Goal: Information Seeking & Learning: Learn about a topic

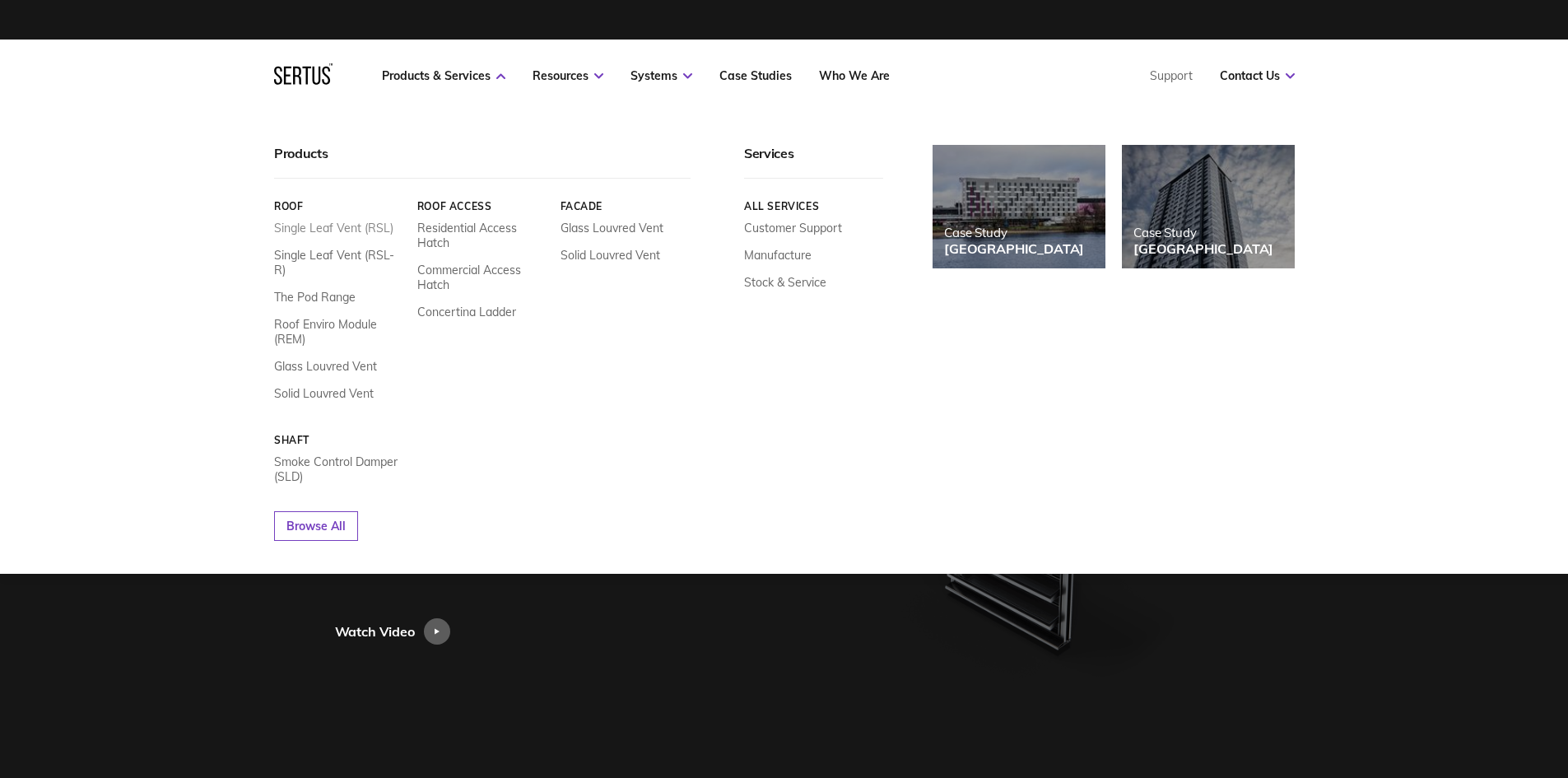
click at [340, 232] on link "Single Leaf Vent (RSL)" at bounding box center [334, 228] width 119 height 15
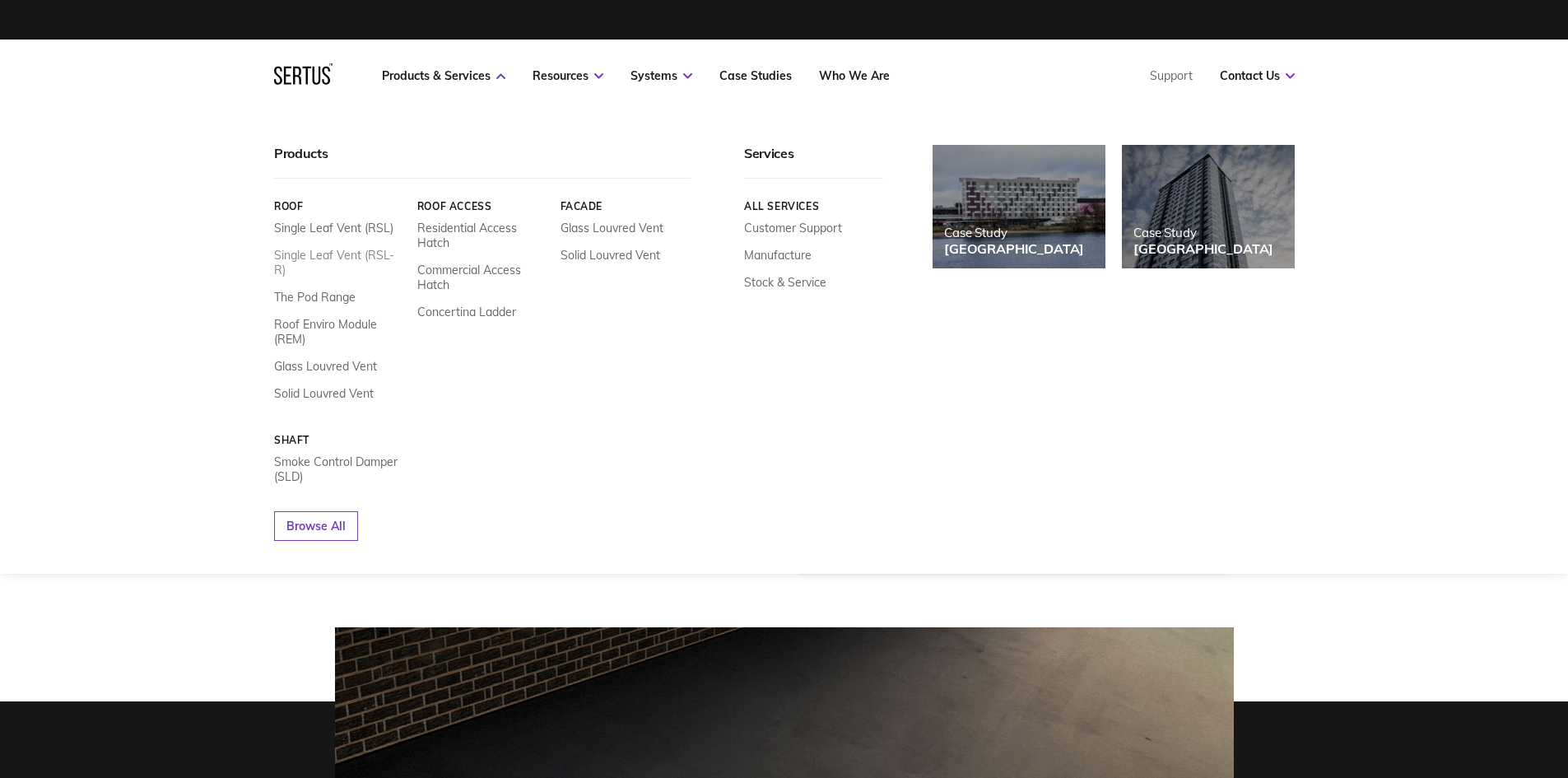
click at [361, 257] on link "Single Leaf Vent (RSL-R)" at bounding box center [339, 262] width 131 height 30
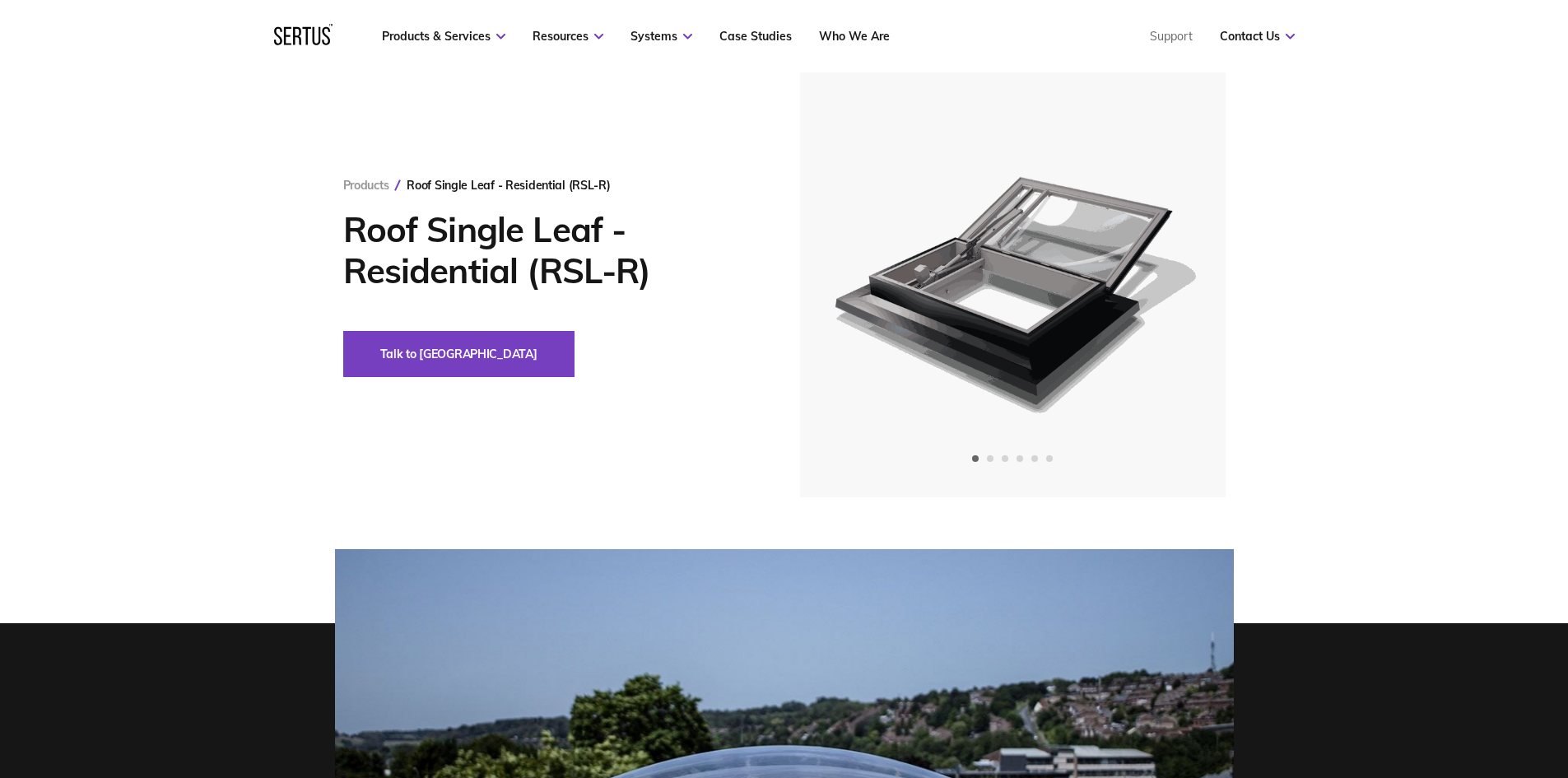
scroll to position [247, 0]
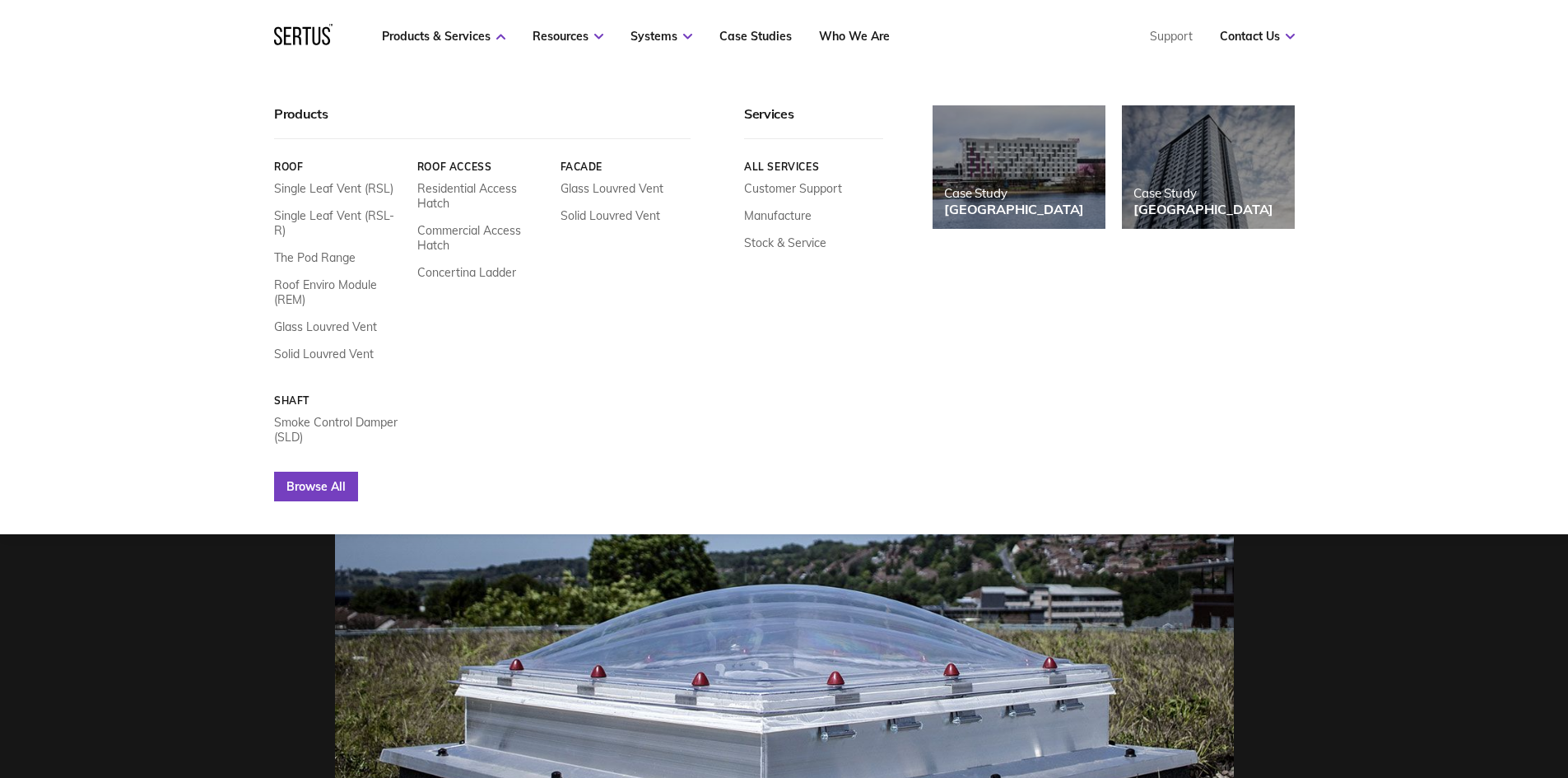
click at [319, 484] on link "Browse All" at bounding box center [315, 487] width 84 height 30
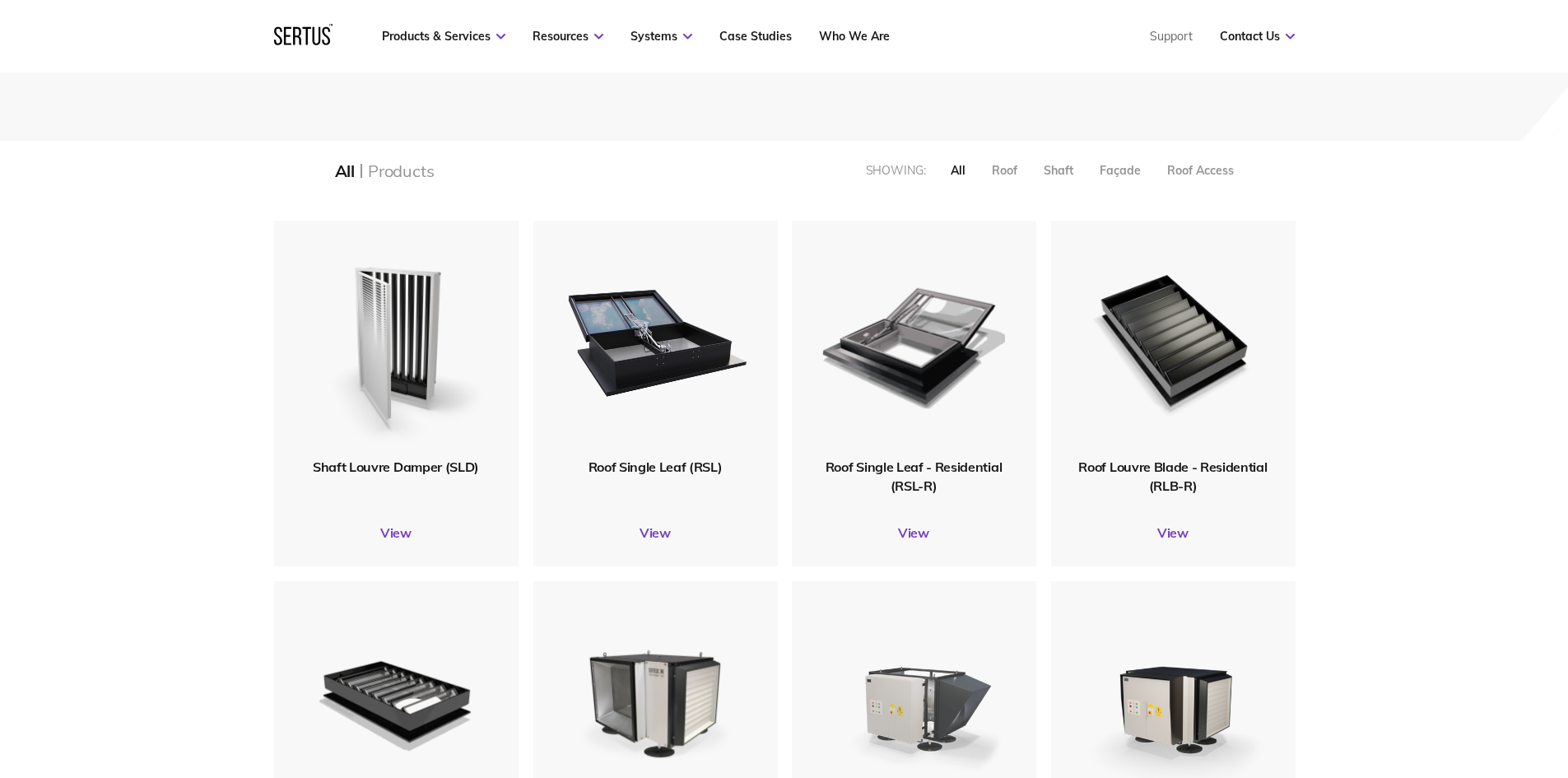
scroll to position [329, 0]
